Goal: Subscribe to service/newsletter

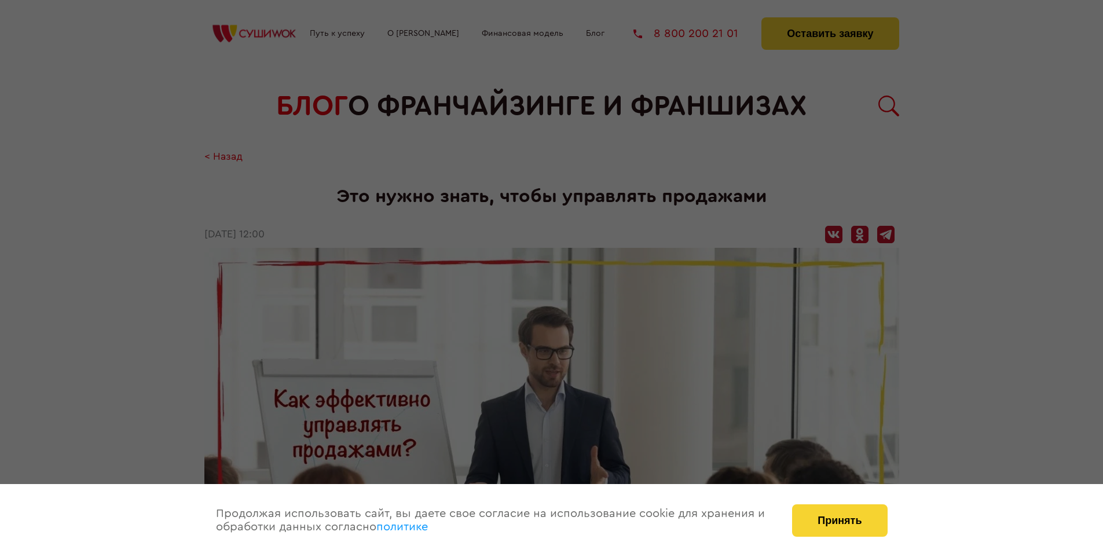
scroll to position [1516, 0]
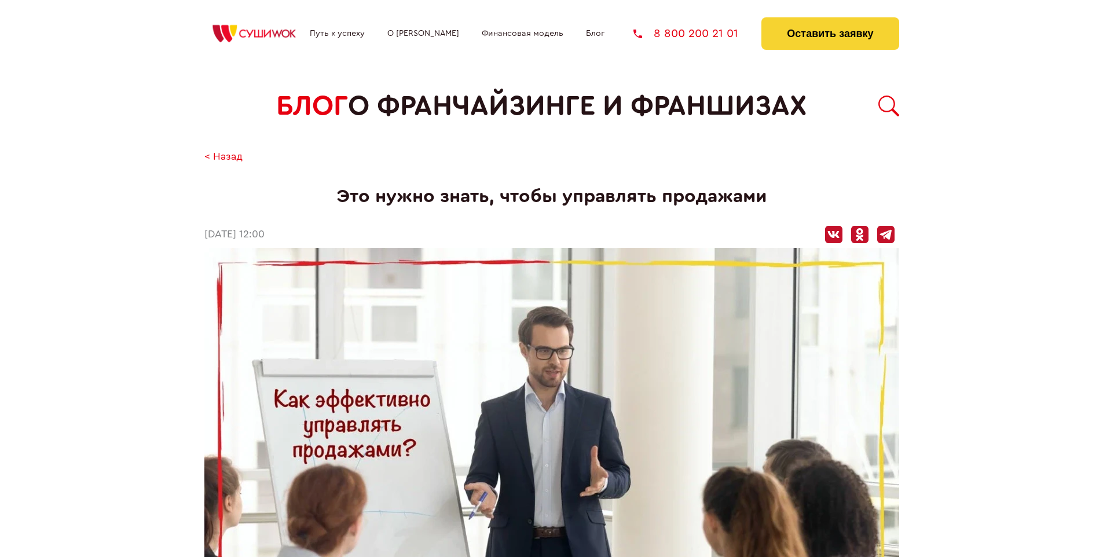
scroll to position [1516, 0]
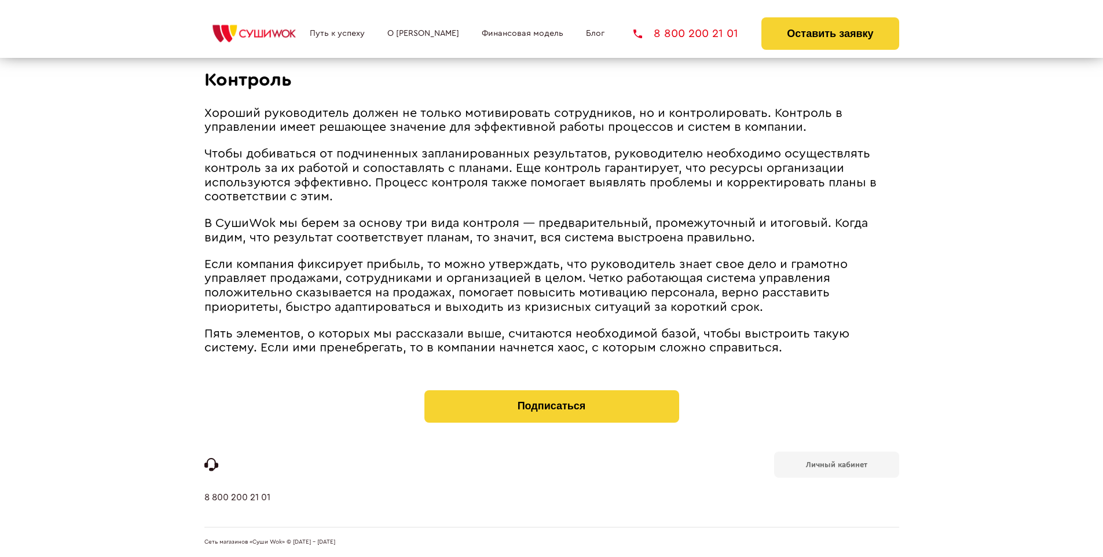
click at [836, 463] on b "Личный кабинет" at bounding box center [836, 465] width 61 height 8
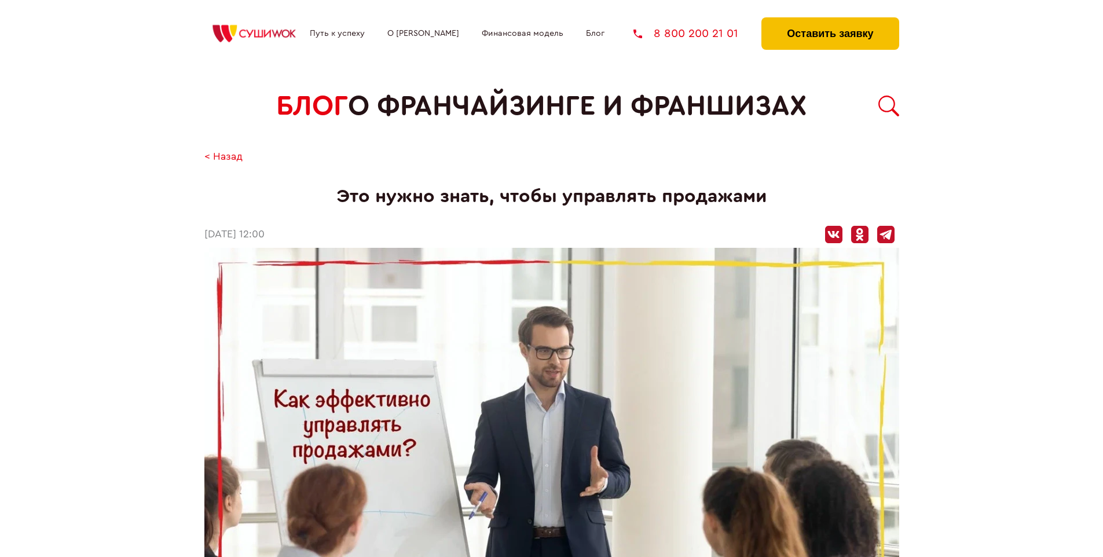
click at [830, 20] on button "Оставить заявку" at bounding box center [829, 33] width 137 height 32
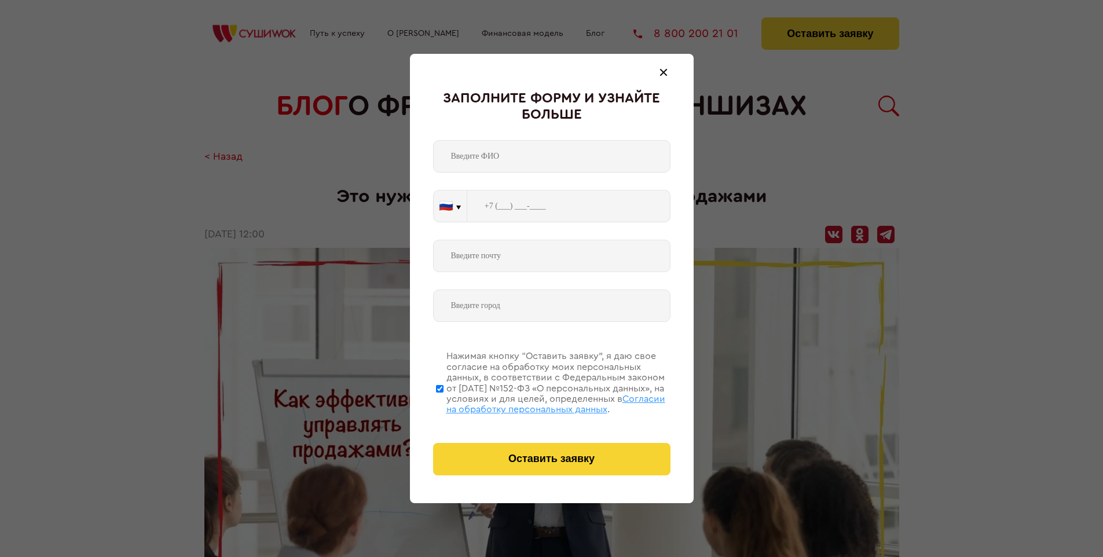
click at [537, 402] on span "Согласии на обработку персональных данных" at bounding box center [555, 404] width 219 height 20
click at [444, 402] on input "Нажимая кнопку “Оставить заявку”, я даю свое согласие на обработку моих персона…" at bounding box center [440, 388] width 8 height 93
checkbox input "false"
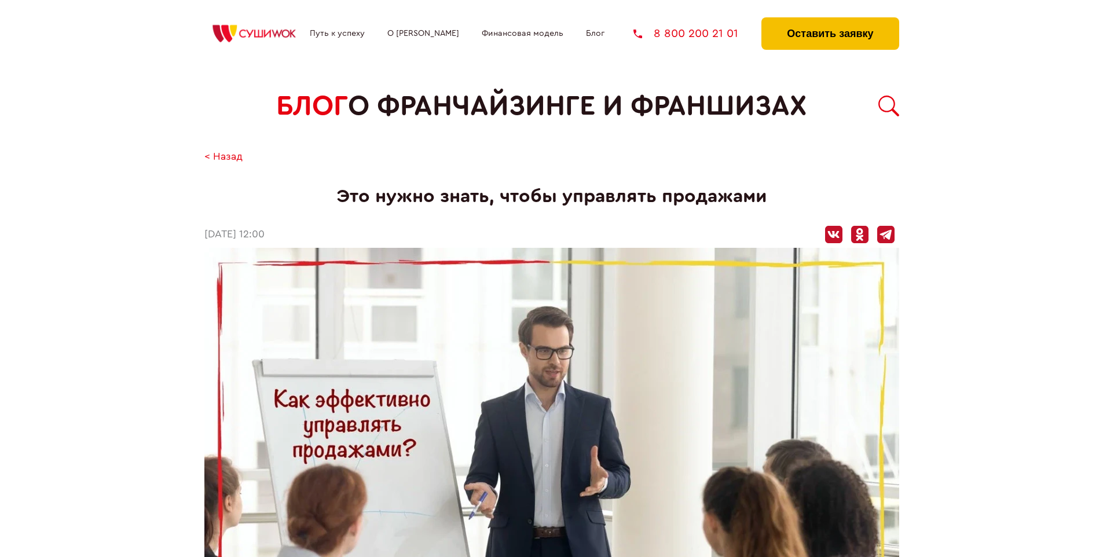
click at [830, 20] on button "Оставить заявку" at bounding box center [829, 33] width 137 height 32
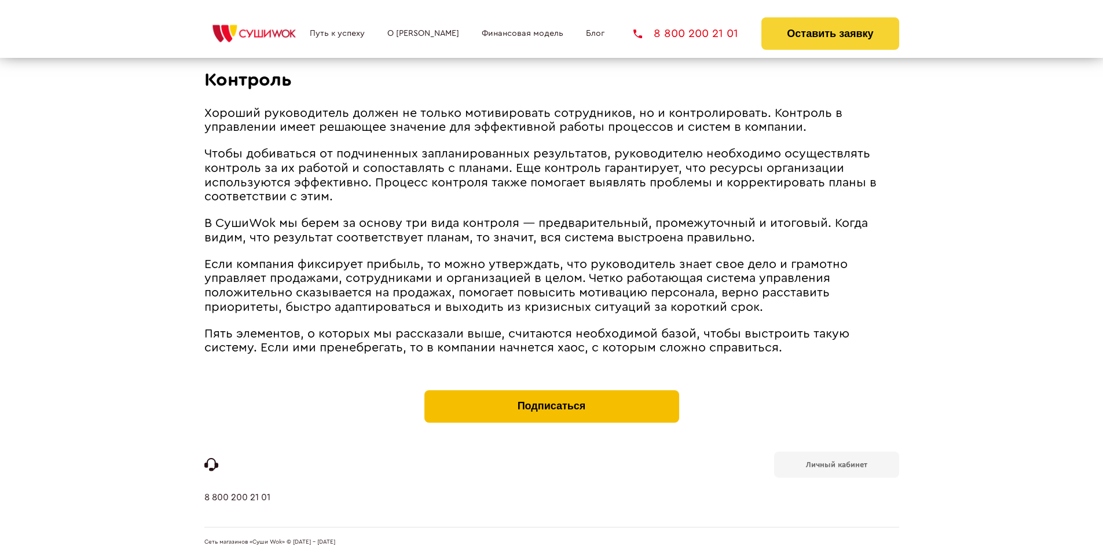
click at [551, 393] on button "Подписаться" at bounding box center [551, 406] width 255 height 32
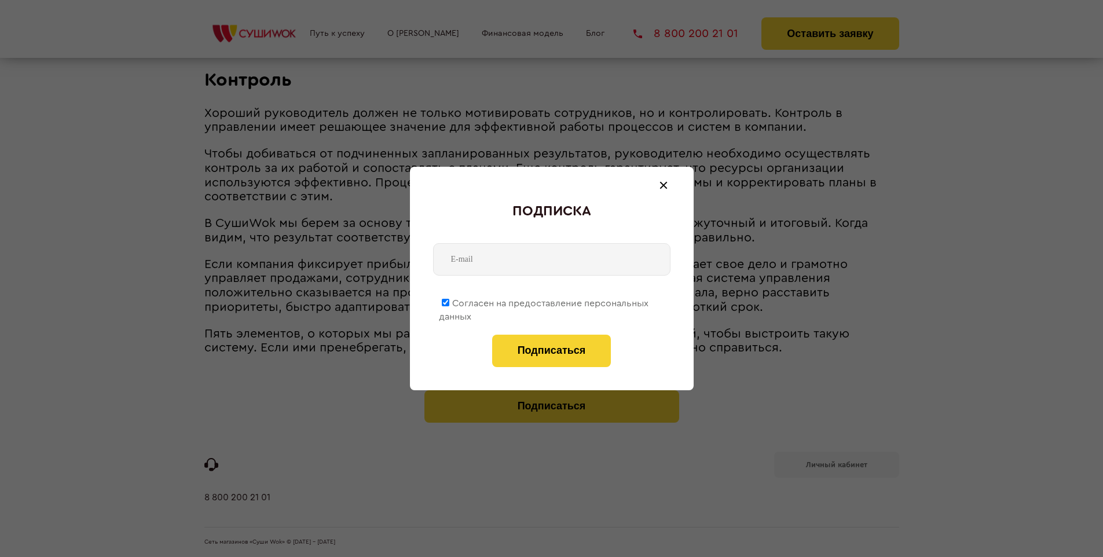
click at [544, 301] on span "Согласен на предоставление персональных данных" at bounding box center [544, 310] width 210 height 23
click at [449, 301] on input "Согласен на предоставление персональных данных" at bounding box center [446, 303] width 8 height 8
checkbox input "false"
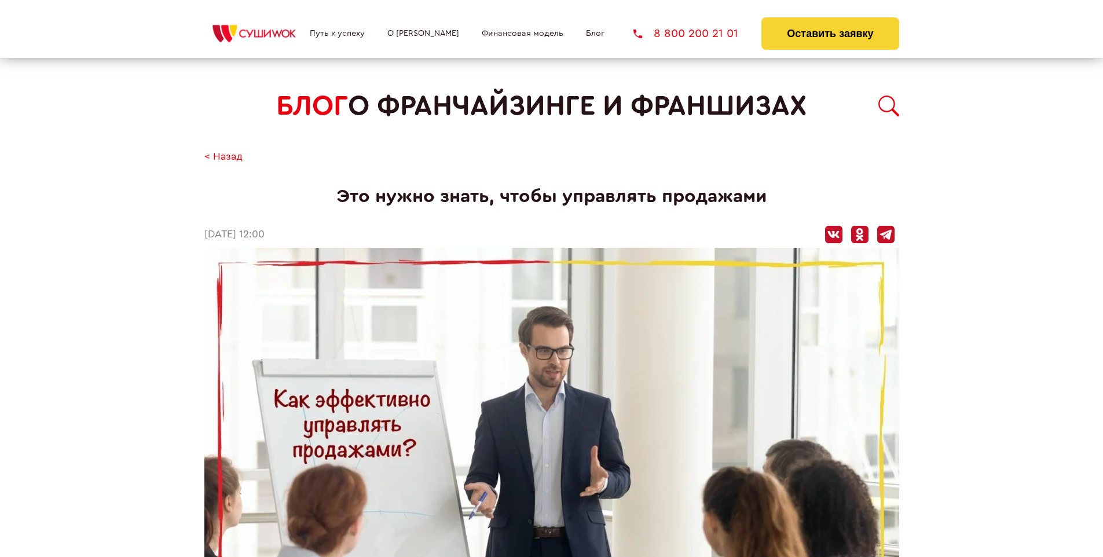
scroll to position [1516, 0]
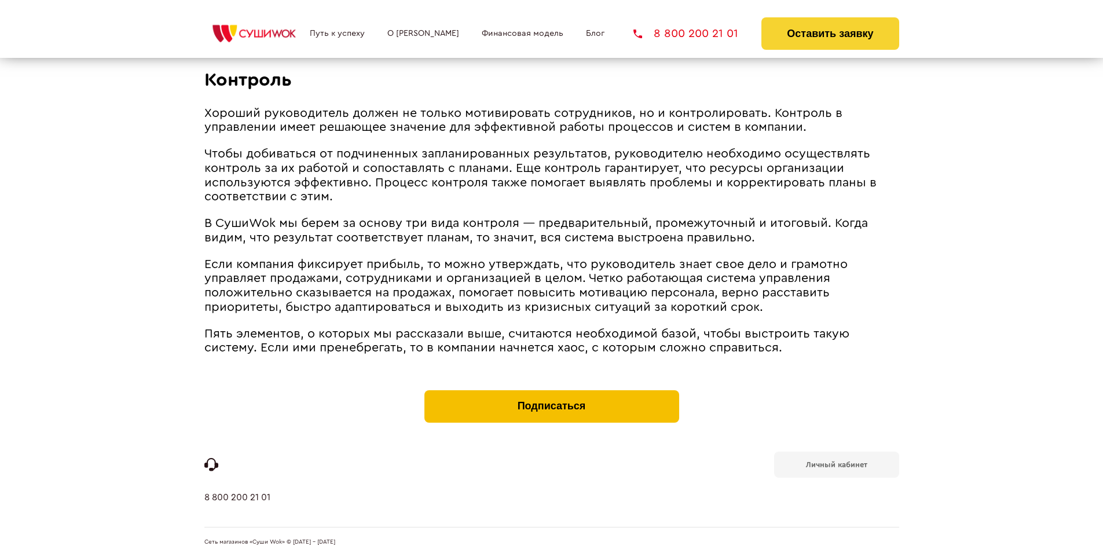
click at [551, 393] on button "Подписаться" at bounding box center [551, 406] width 255 height 32
